Goal: Browse casually

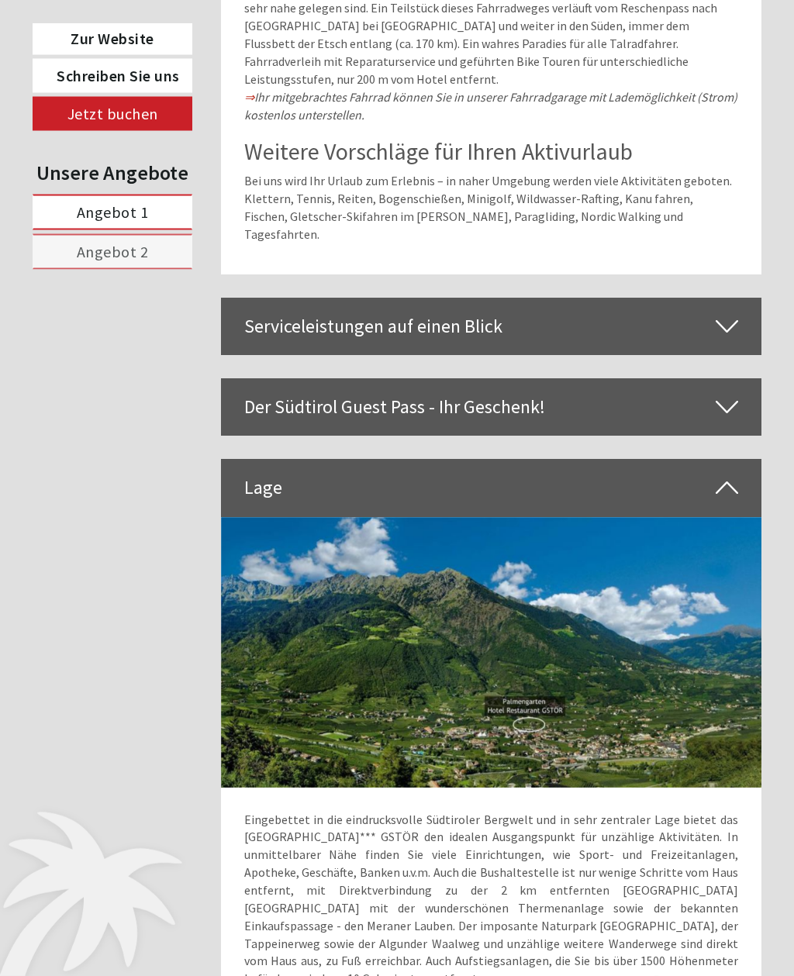
scroll to position [4125, 0]
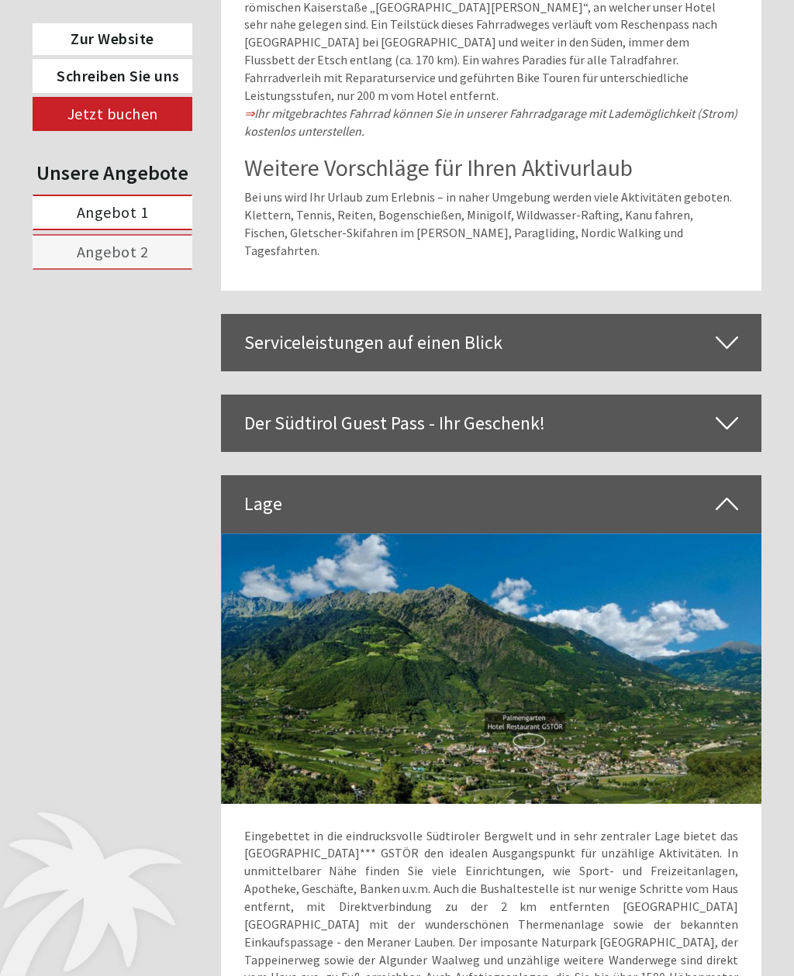
click at [582, 622] on img at bounding box center [491, 668] width 541 height 270
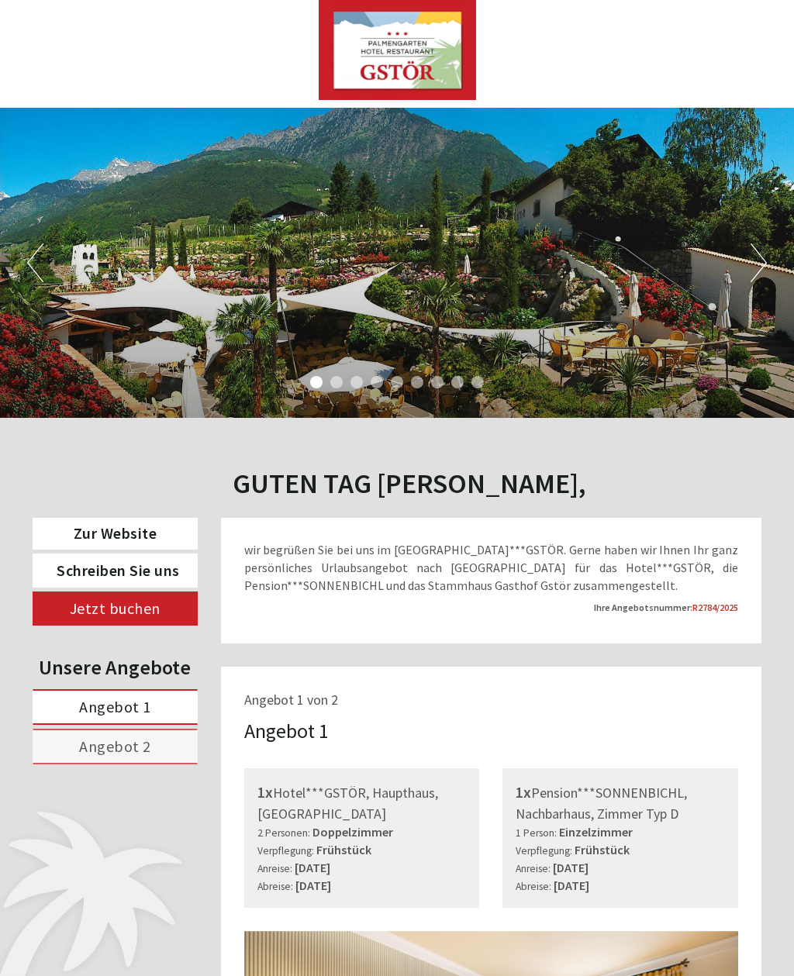
scroll to position [0, 0]
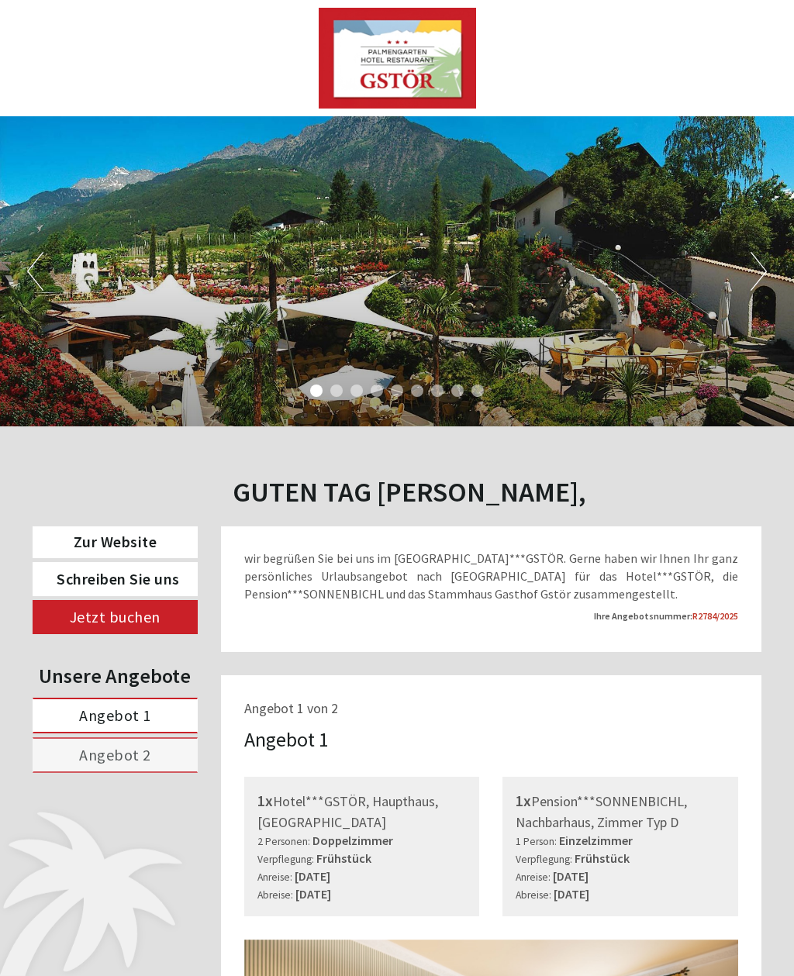
click at [100, 224] on div "Previous Next 1 2 3 4 5 6 7 8 9" at bounding box center [397, 271] width 794 height 310
click at [714, 318] on div "Previous Next 1 2 3 4 5 6 7 8 9" at bounding box center [397, 271] width 794 height 310
click at [763, 278] on button "Next" at bounding box center [758, 271] width 16 height 39
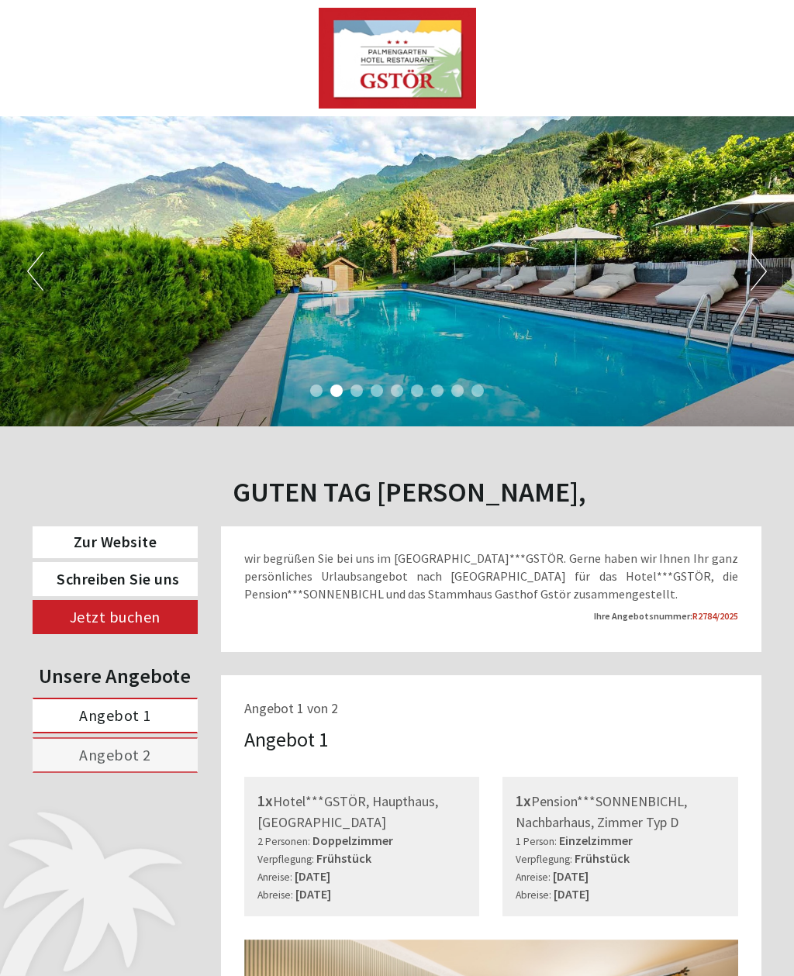
click at [766, 272] on button "Next" at bounding box center [758, 271] width 16 height 39
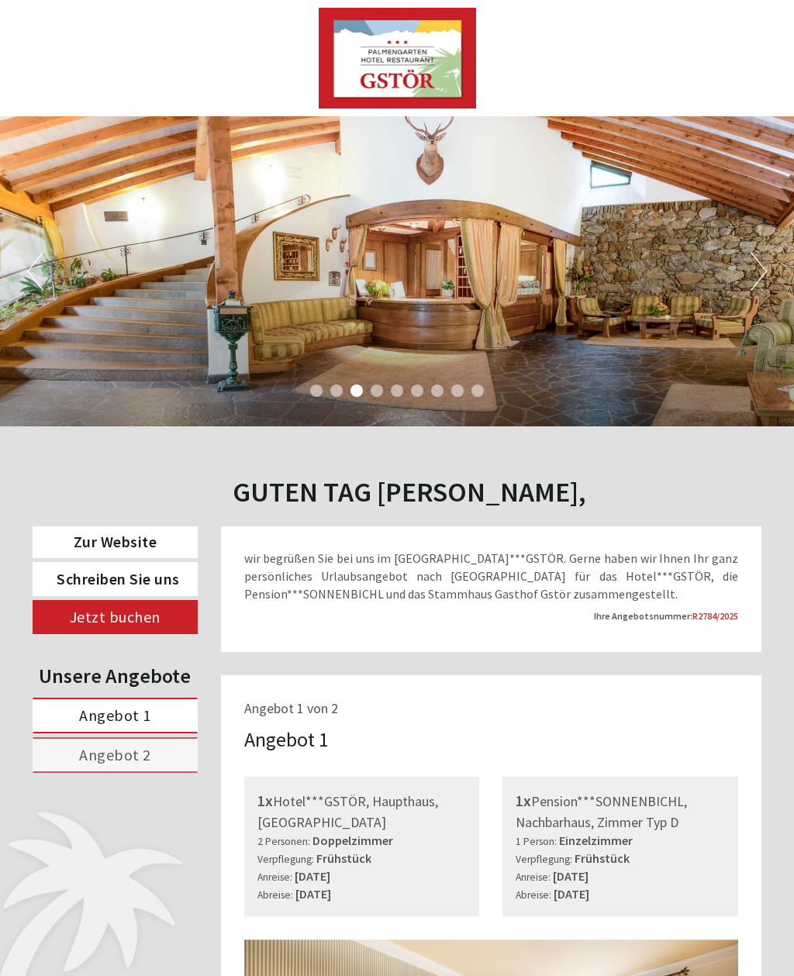
click at [766, 273] on button "Next" at bounding box center [758, 271] width 16 height 39
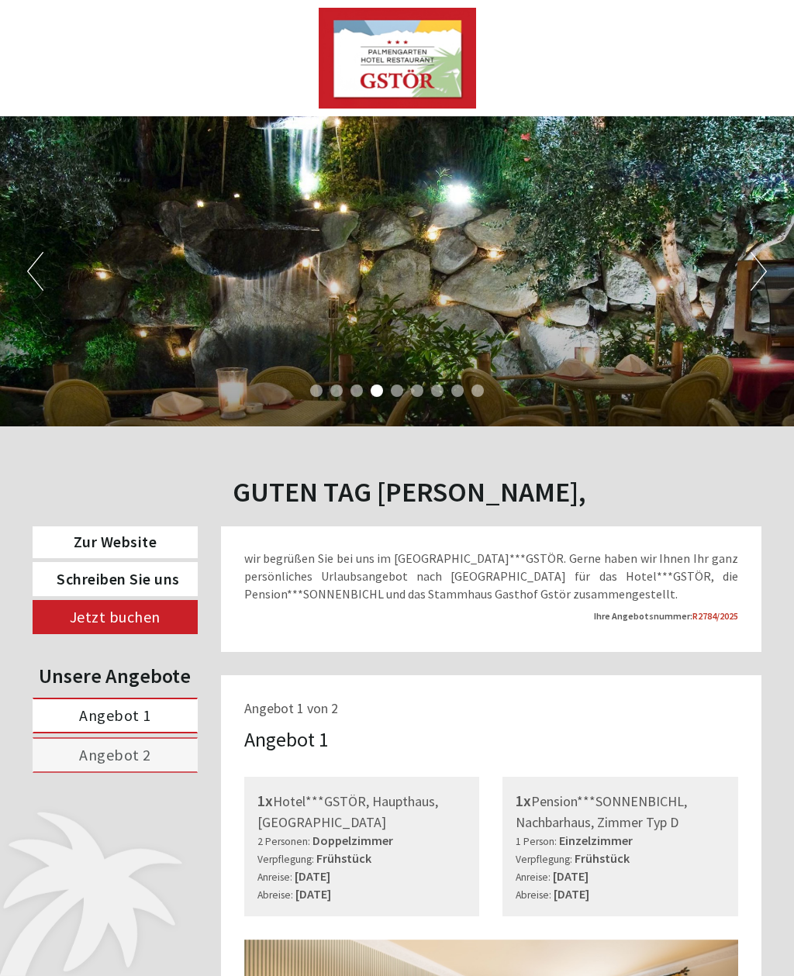
click at [766, 270] on button "Next" at bounding box center [758, 271] width 16 height 39
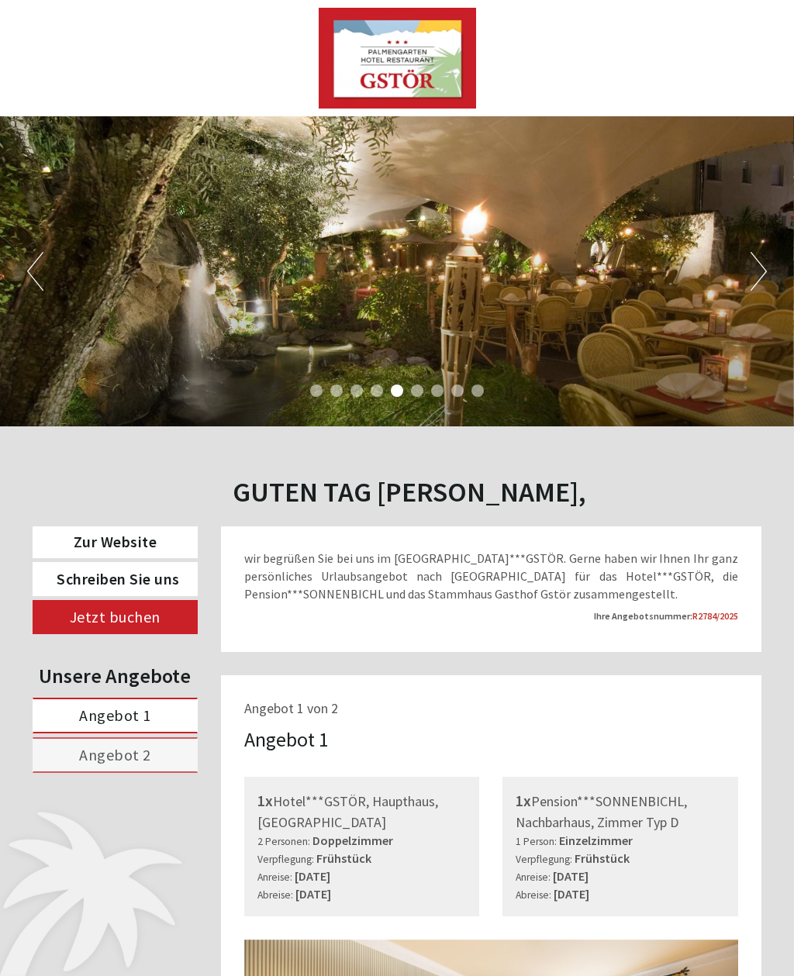
click at [764, 272] on button "Next" at bounding box center [758, 271] width 16 height 39
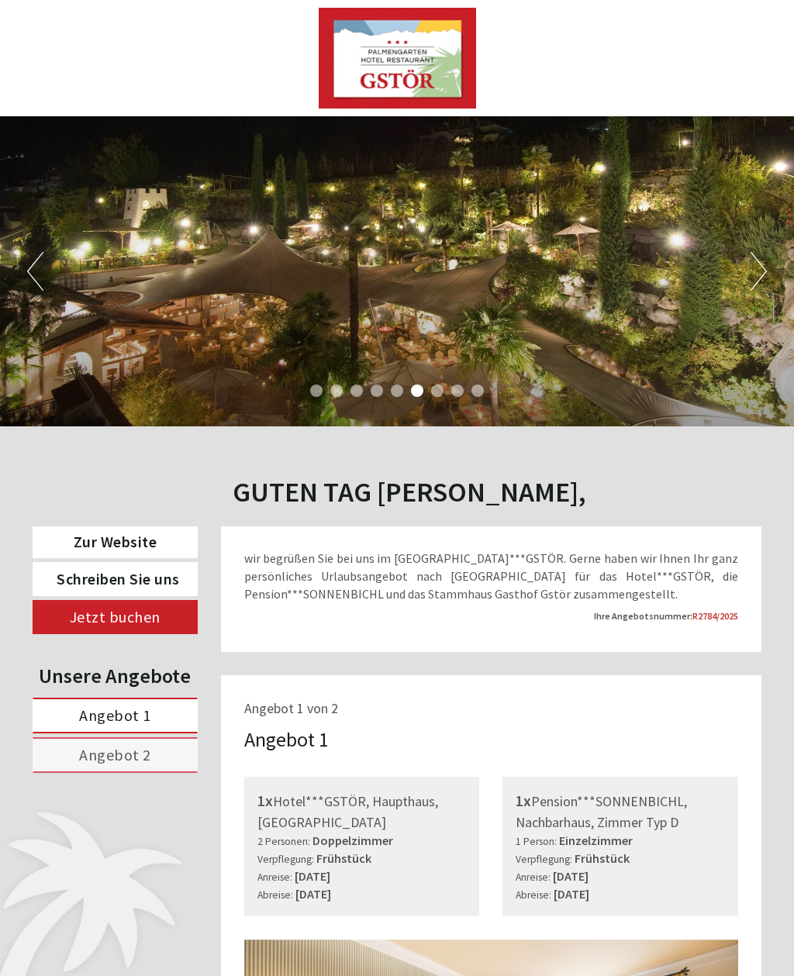
click at [759, 284] on button "Next" at bounding box center [758, 271] width 16 height 39
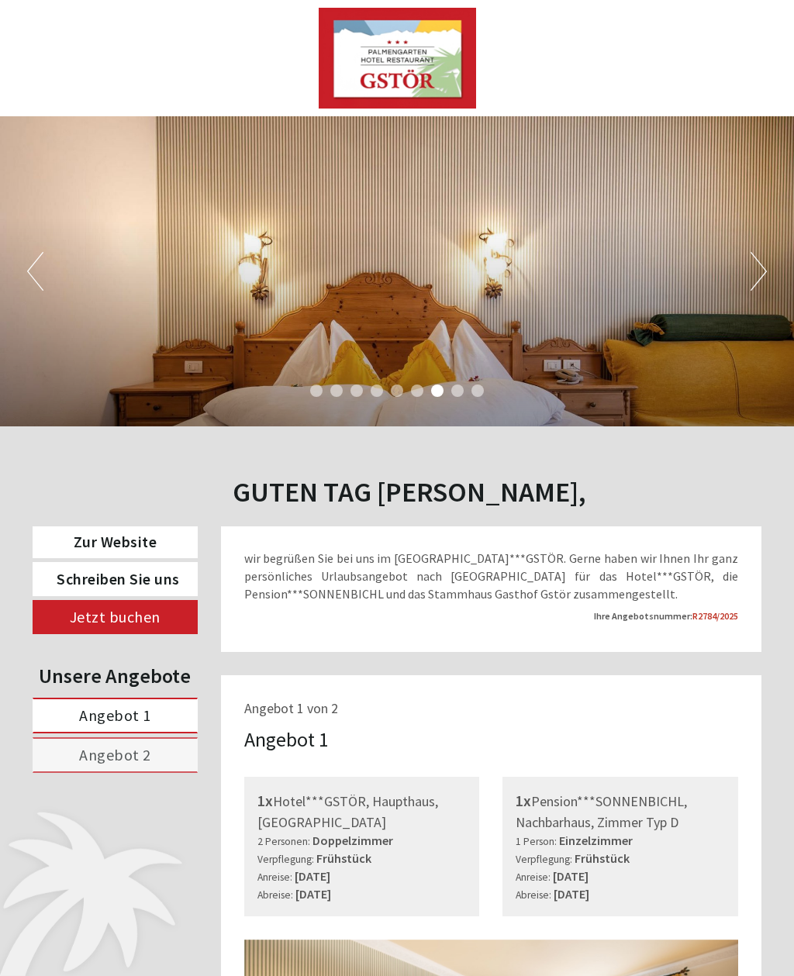
click at [764, 277] on button "Next" at bounding box center [758, 271] width 16 height 39
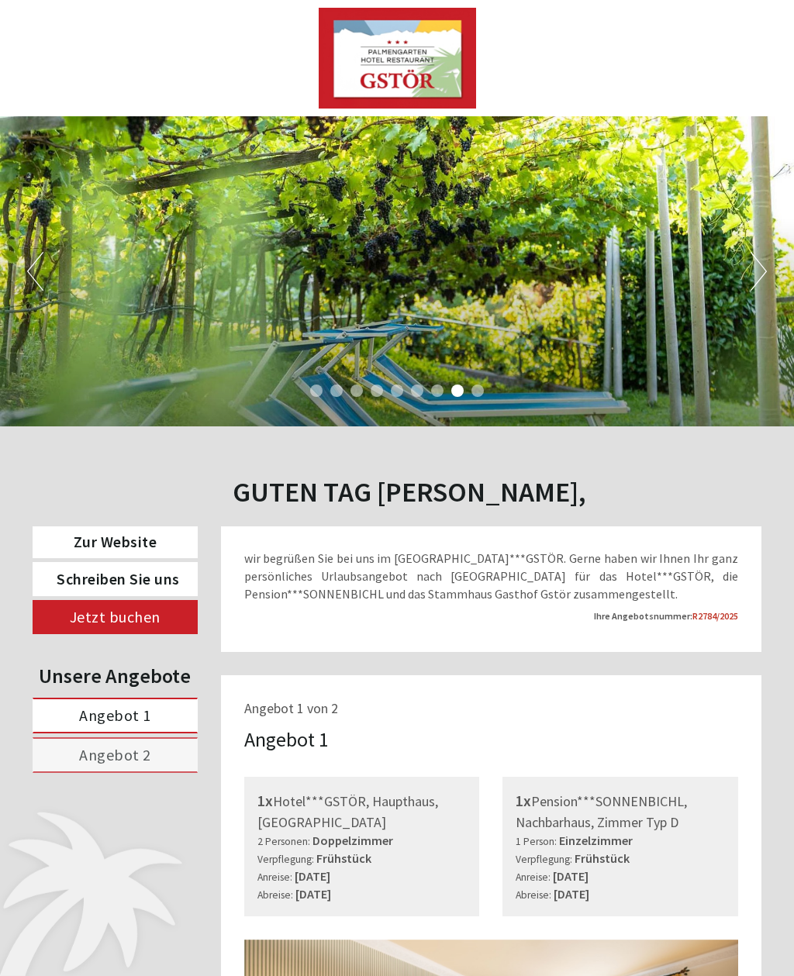
click at [763, 281] on button "Next" at bounding box center [758, 271] width 16 height 39
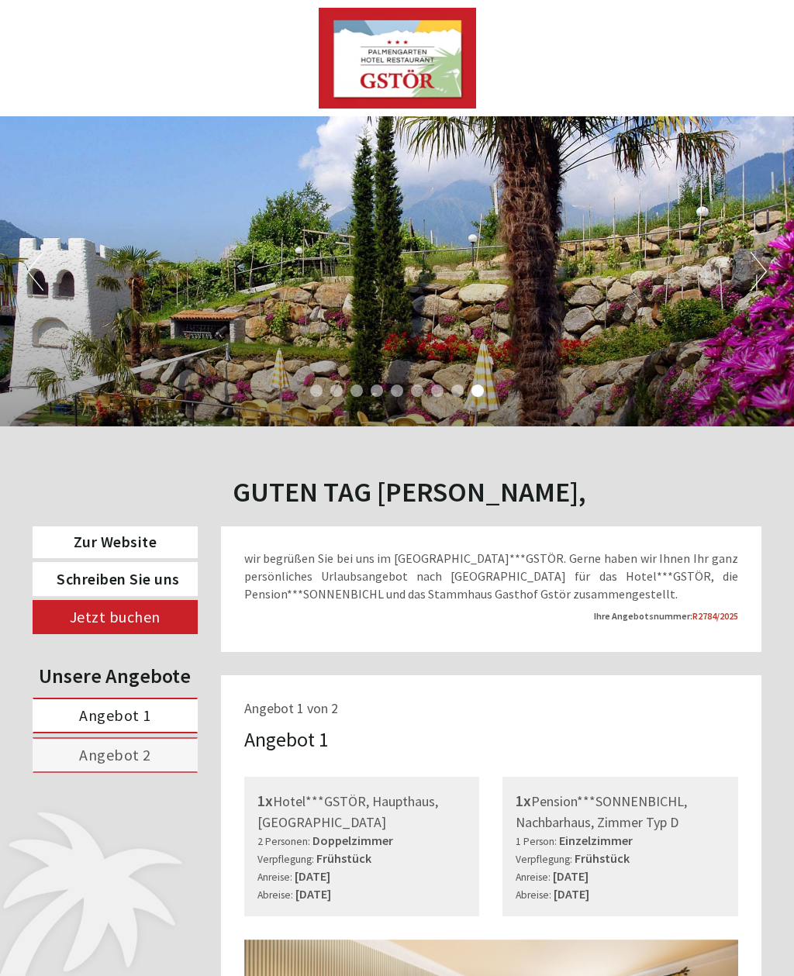
click at [776, 277] on div "Previous Next 1 2 3 4 5 6 7 8 9" at bounding box center [397, 271] width 794 height 310
click at [759, 284] on button "Next" at bounding box center [758, 271] width 16 height 39
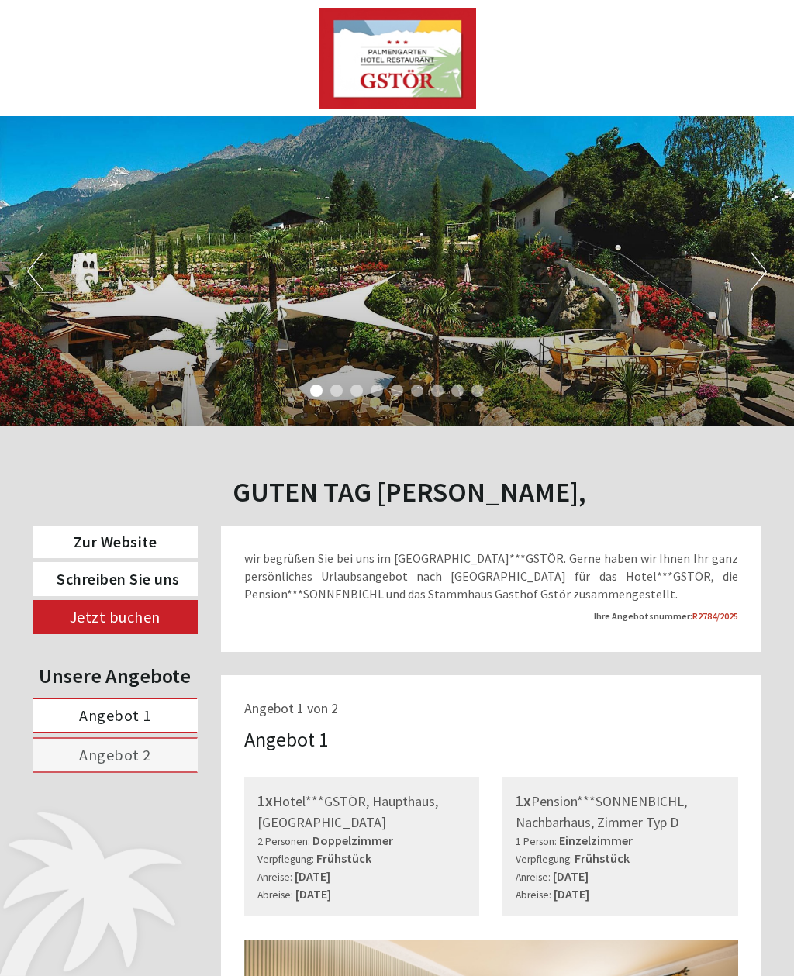
click at [762, 277] on button "Next" at bounding box center [758, 271] width 16 height 39
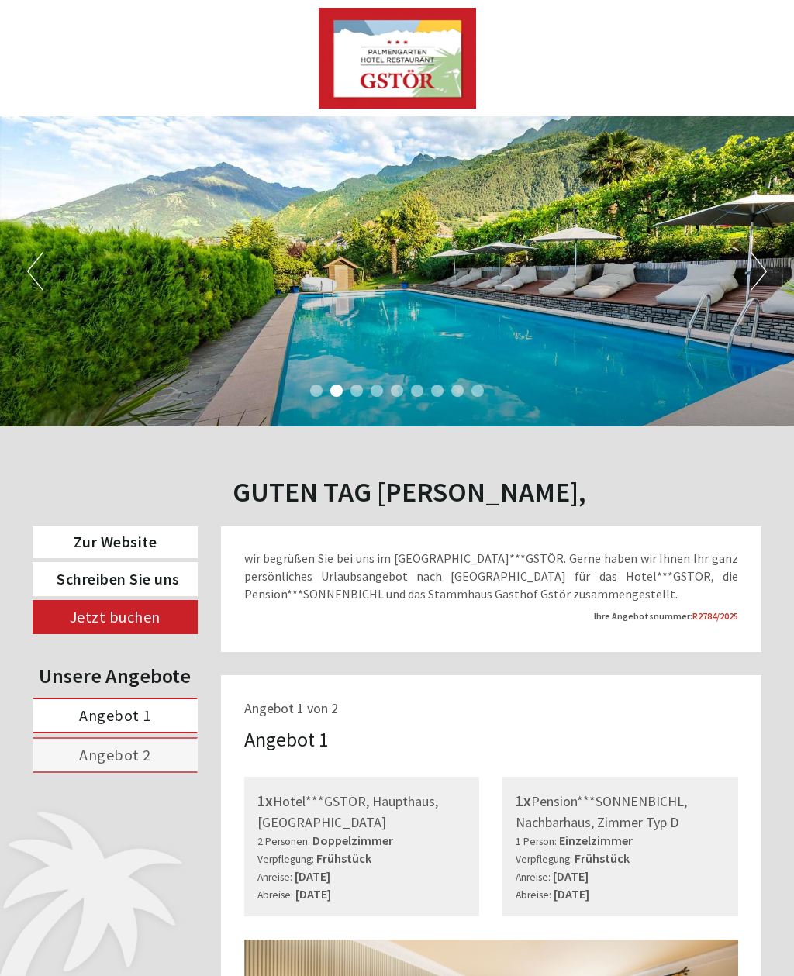
click at [765, 278] on button "Next" at bounding box center [758, 271] width 16 height 39
